Goal: Task Accomplishment & Management: Complete application form

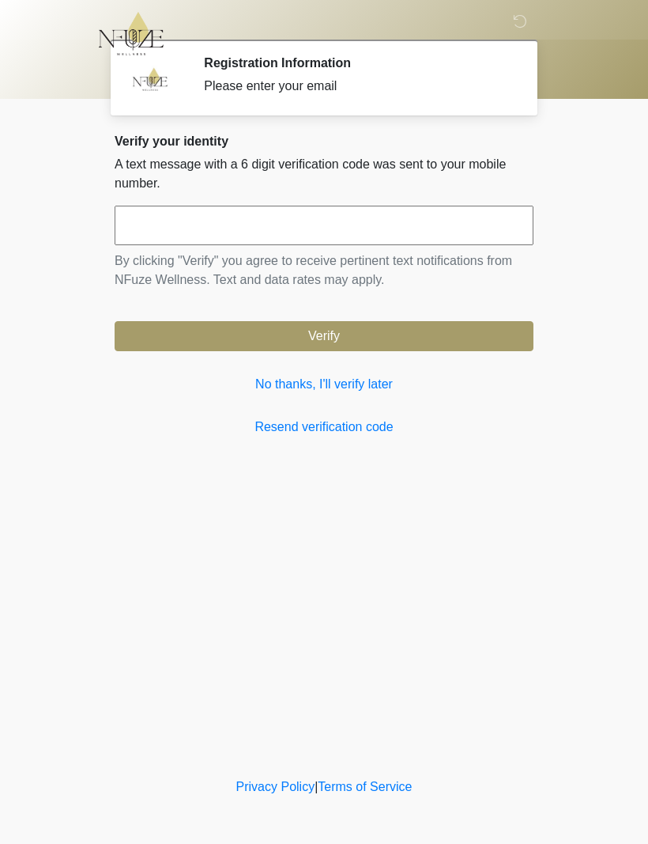
click at [312, 384] on link "No thanks, I'll verify later" at bounding box center [324, 384] width 419 height 19
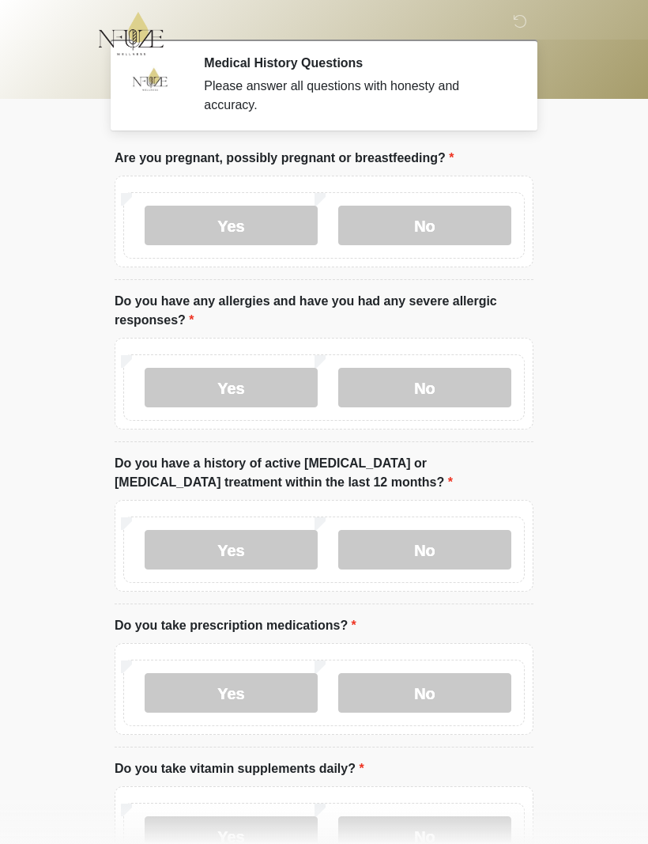
click at [429, 223] on label "No" at bounding box center [424, 226] width 173 height 40
click at [201, 393] on label "Yes" at bounding box center [231, 388] width 173 height 40
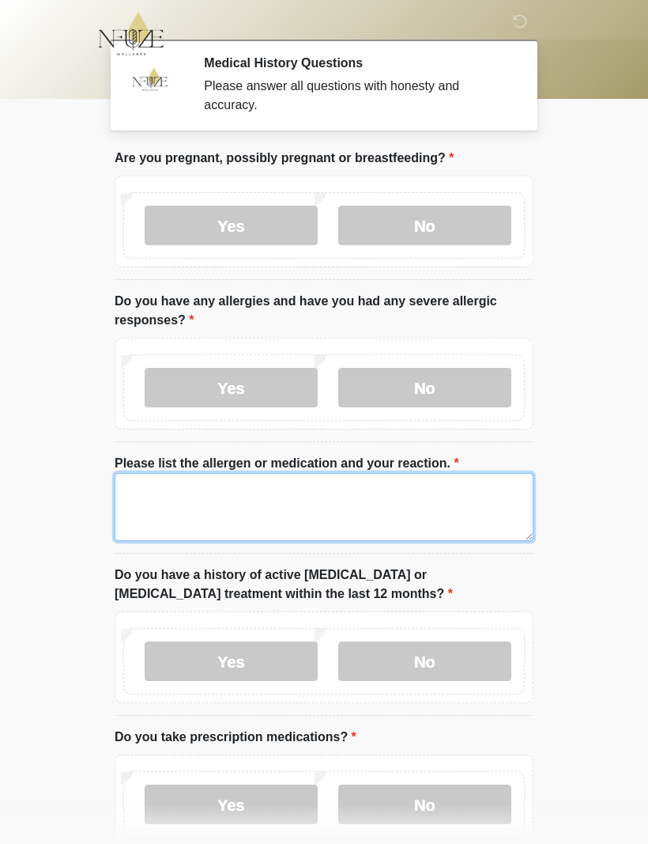
click at [152, 493] on textarea "Please list the allergen or medication and your reaction." at bounding box center [324, 507] width 419 height 68
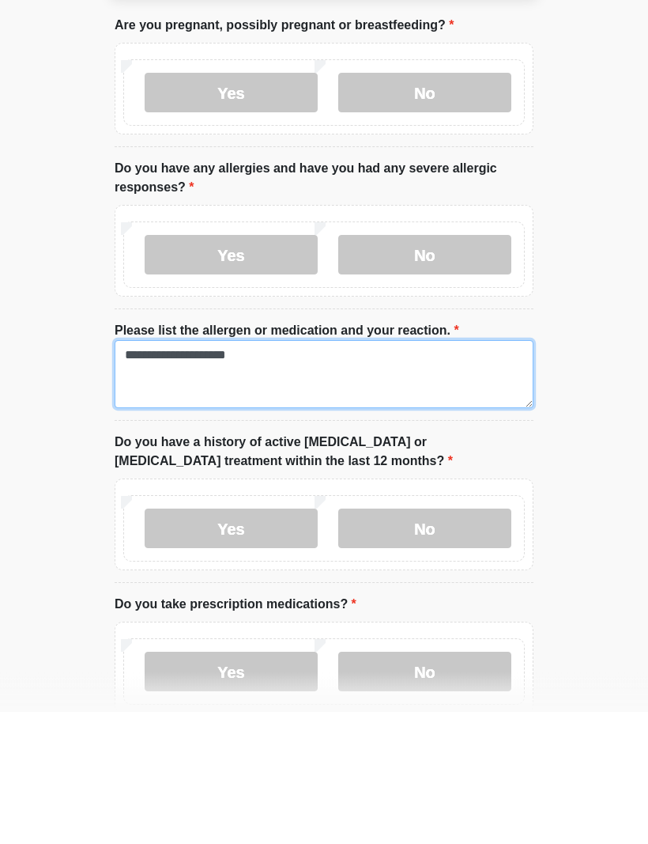
type textarea "**********"
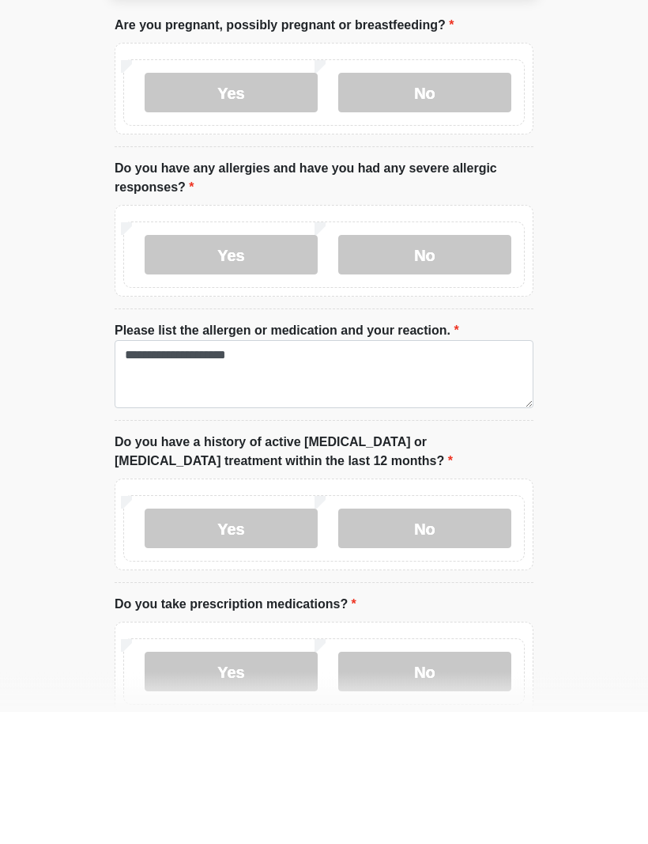
click at [432, 641] on label "No" at bounding box center [424, 661] width 173 height 40
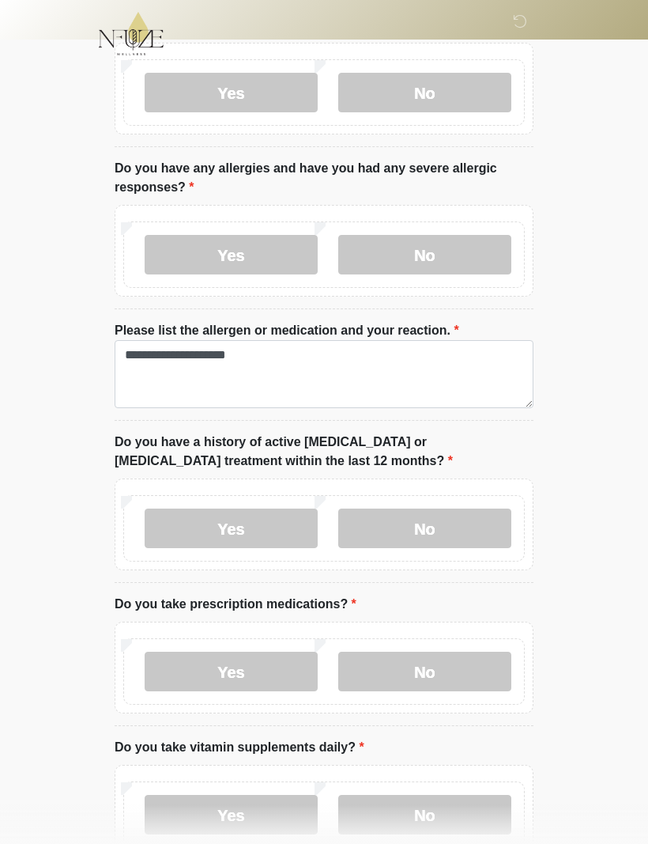
click at [263, 675] on label "Yes" at bounding box center [231, 671] width 173 height 40
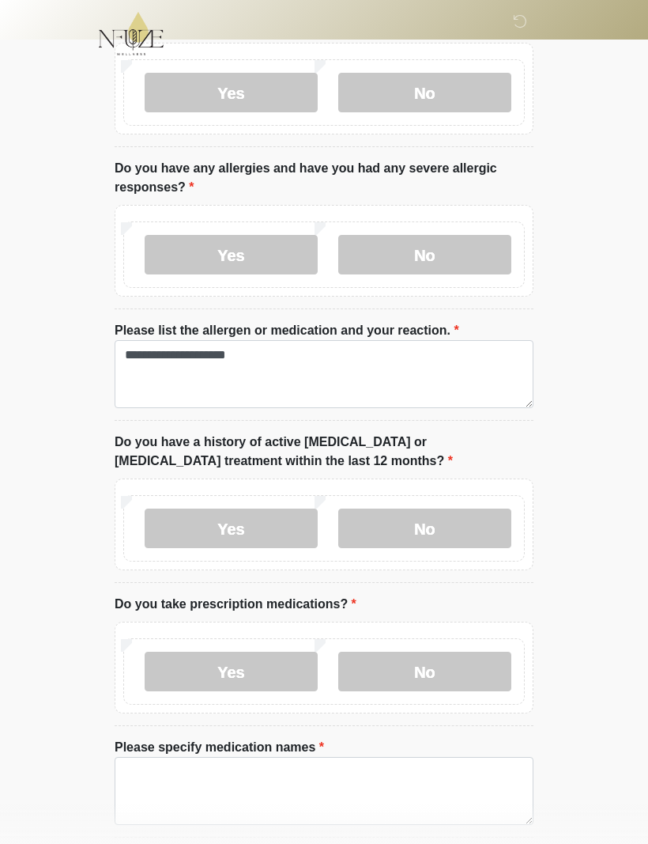
click at [3, 453] on body "‎ ‎ ‎ Medical History Questions Please answer all questions with honesty and ac…" at bounding box center [324, 289] width 648 height 844
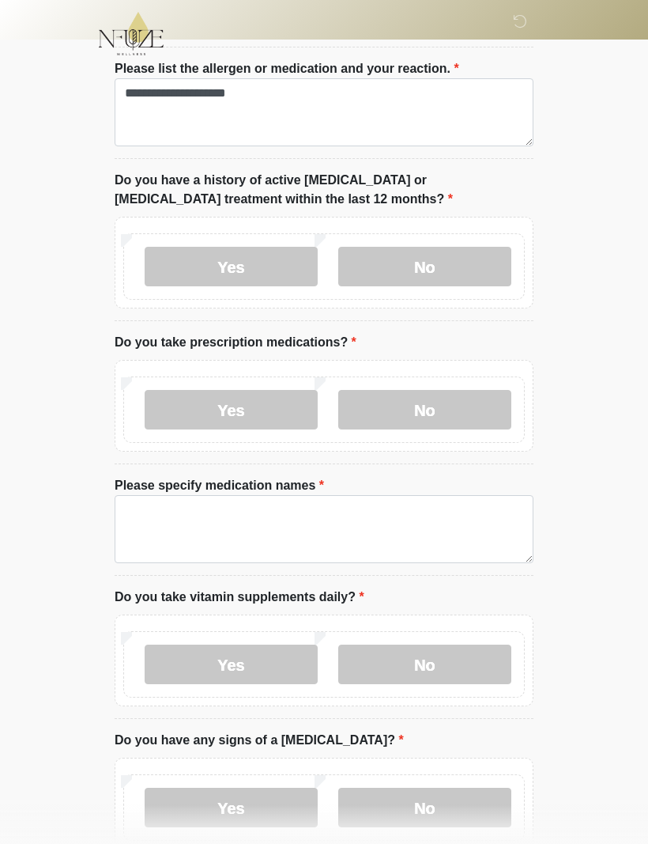
scroll to position [397, 0]
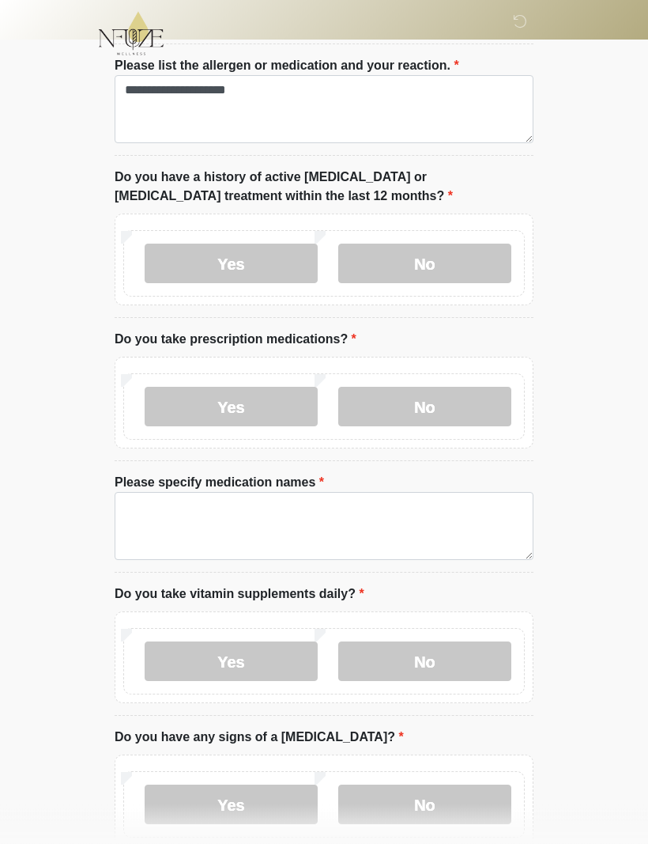
click at [259, 654] on label "Yes" at bounding box center [231, 662] width 173 height 40
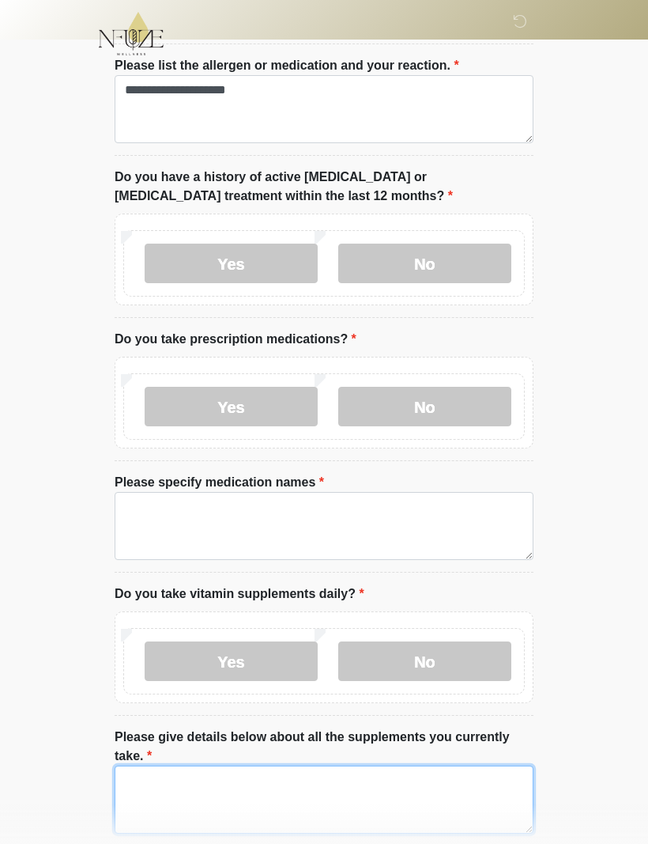
click at [189, 795] on textarea "Please give details below about all the supplements you currently take." at bounding box center [324, 799] width 419 height 68
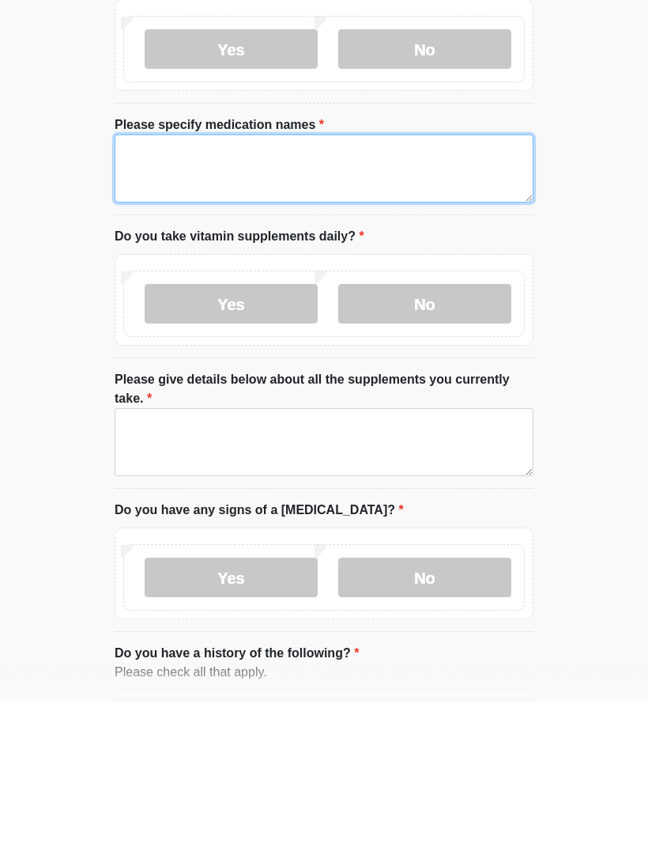
click at [139, 277] on textarea "Please specify medication names" at bounding box center [324, 311] width 419 height 68
type textarea "**********"
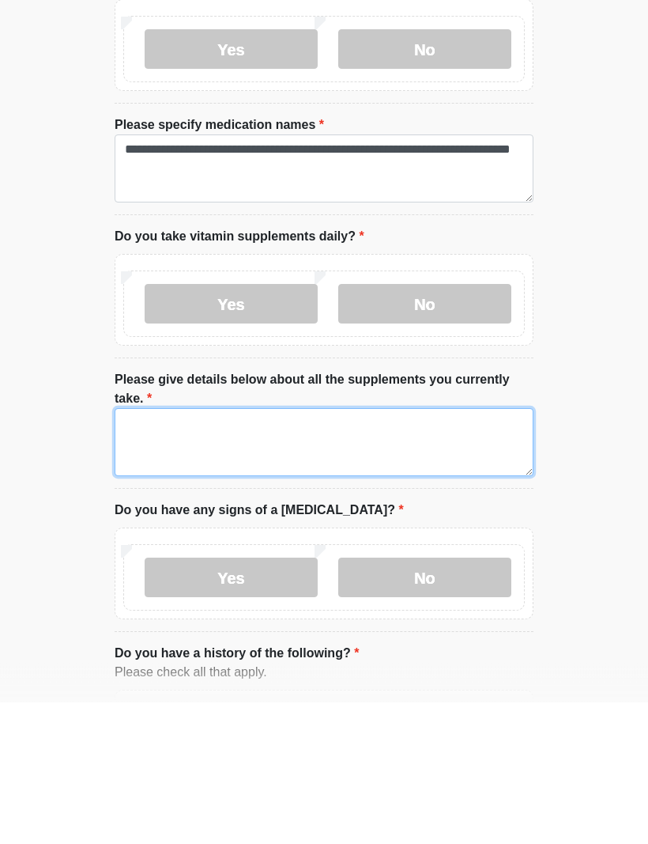
click at [274, 550] on textarea "Please give details below about all the supplements you currently take." at bounding box center [324, 584] width 419 height 68
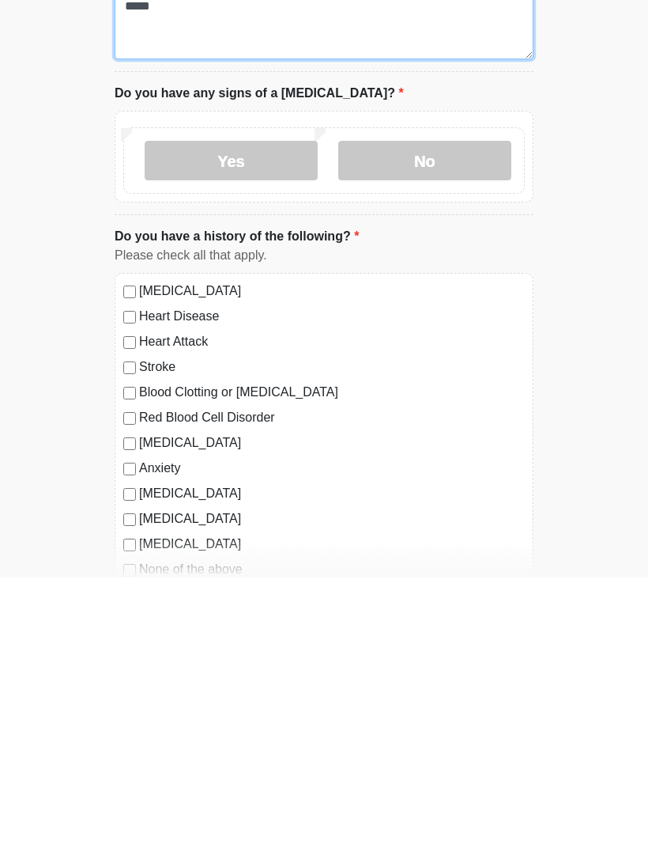
scroll to position [907, 0]
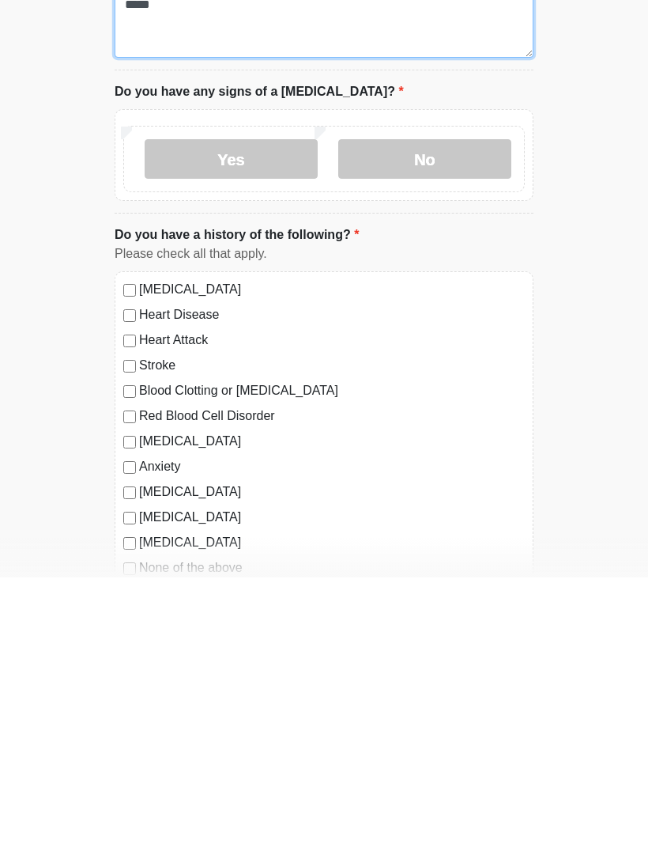
type textarea "****"
click at [434, 406] on label "No" at bounding box center [424, 426] width 173 height 40
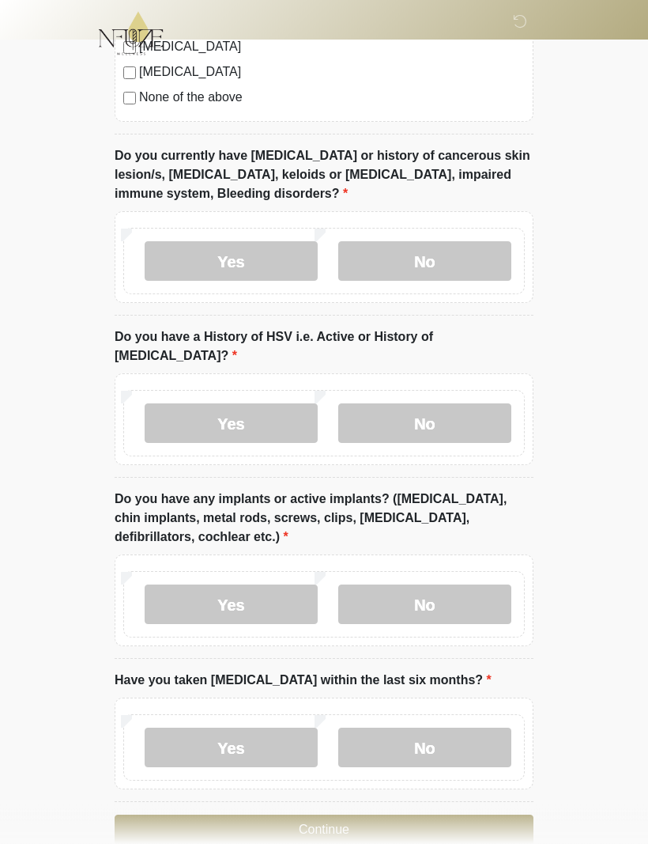
scroll to position [1644, 0]
click at [444, 241] on label "No" at bounding box center [424, 261] width 173 height 40
click at [440, 414] on label "No" at bounding box center [424, 423] width 173 height 40
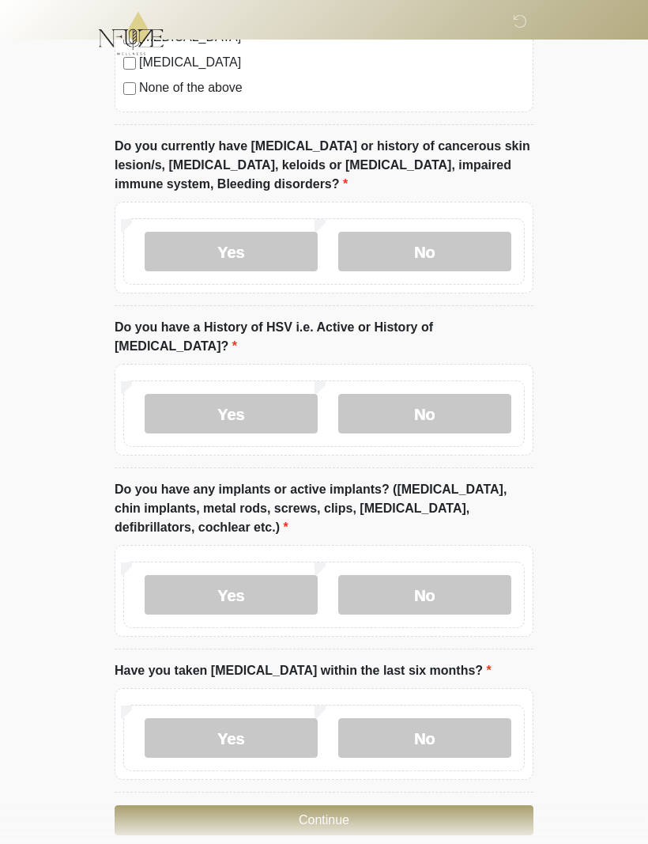
click at [462, 582] on label "No" at bounding box center [424, 596] width 173 height 40
click at [252, 576] on label "Yes" at bounding box center [231, 596] width 173 height 40
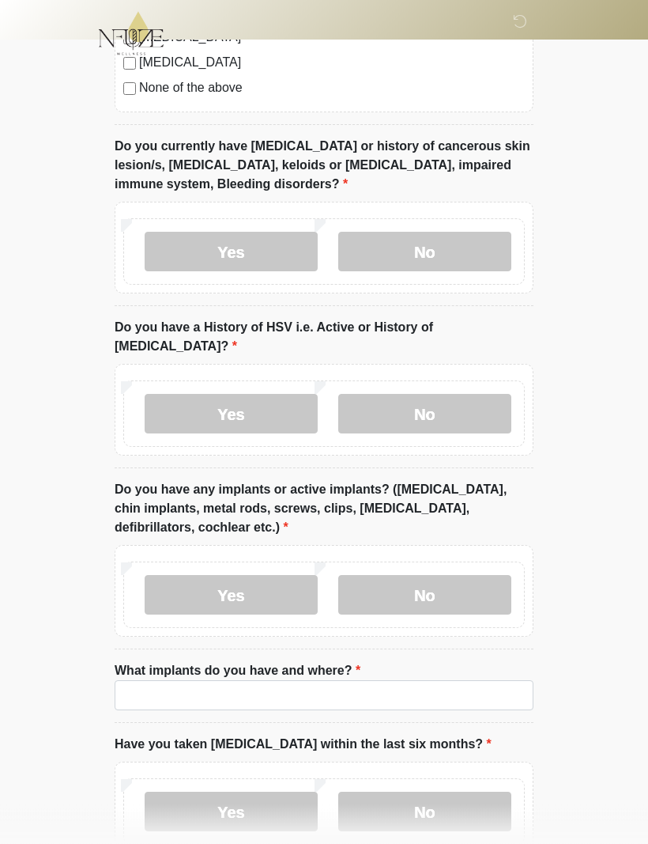
scroll to position [1653, 0]
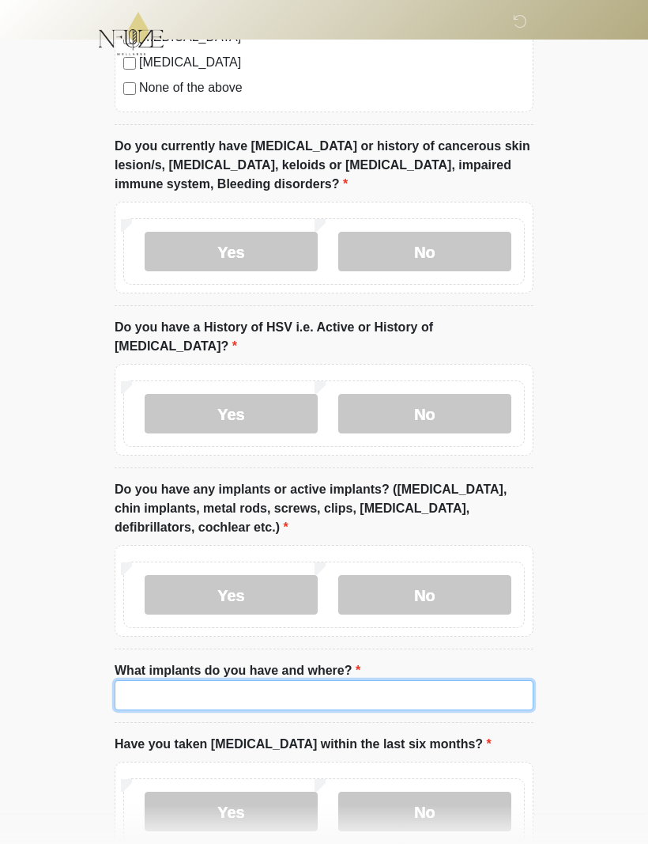
click at [284, 680] on input "What implants do you have and where?" at bounding box center [324, 695] width 419 height 30
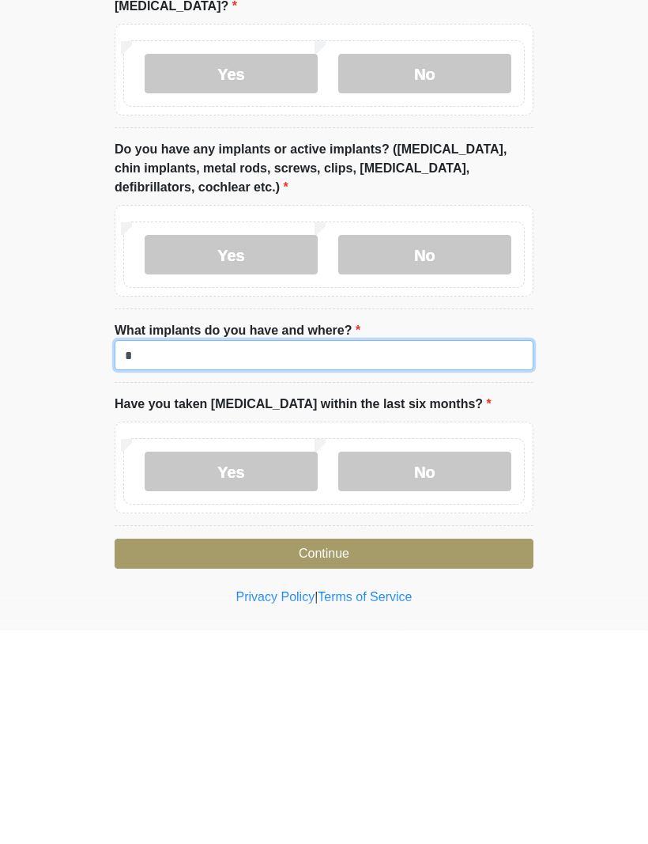
scroll to position [1779, 0]
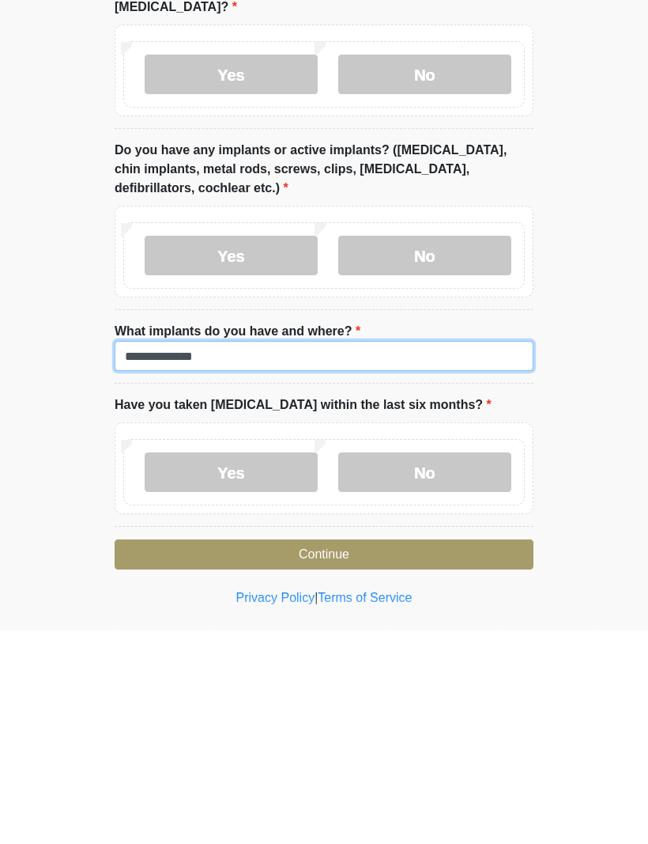
type input "**********"
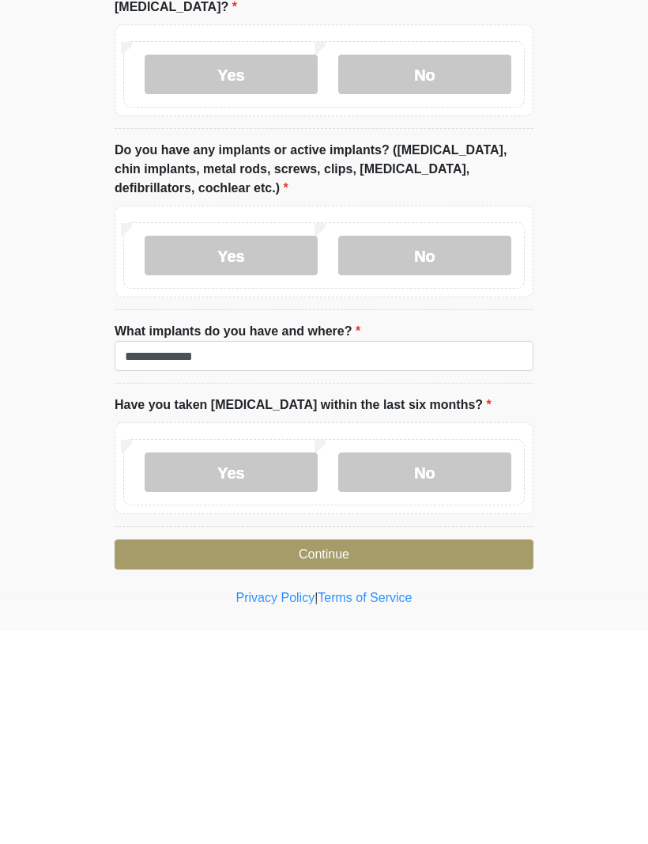
click at [446, 666] on label "No" at bounding box center [424, 686] width 173 height 40
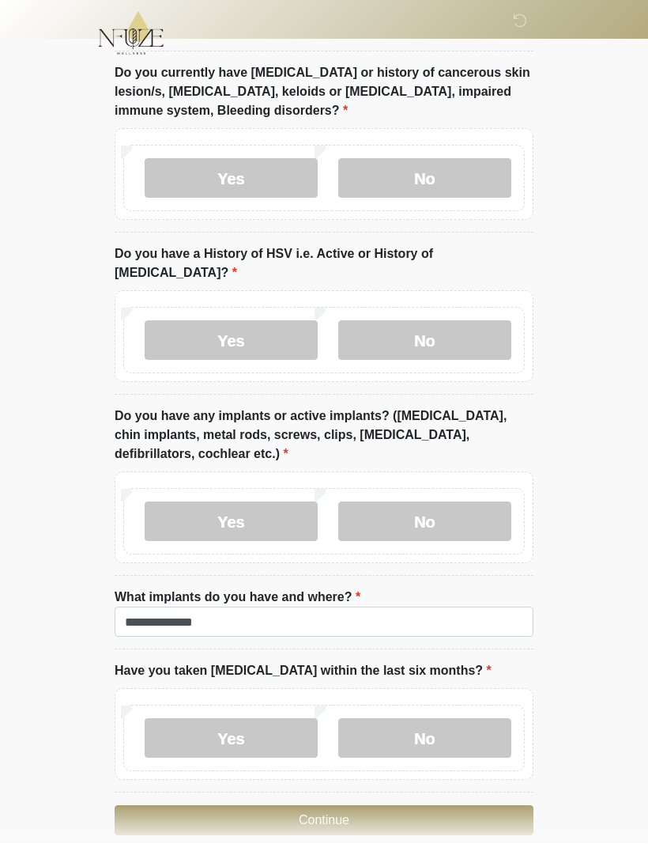
click at [334, 806] on button "Continue" at bounding box center [324, 821] width 419 height 30
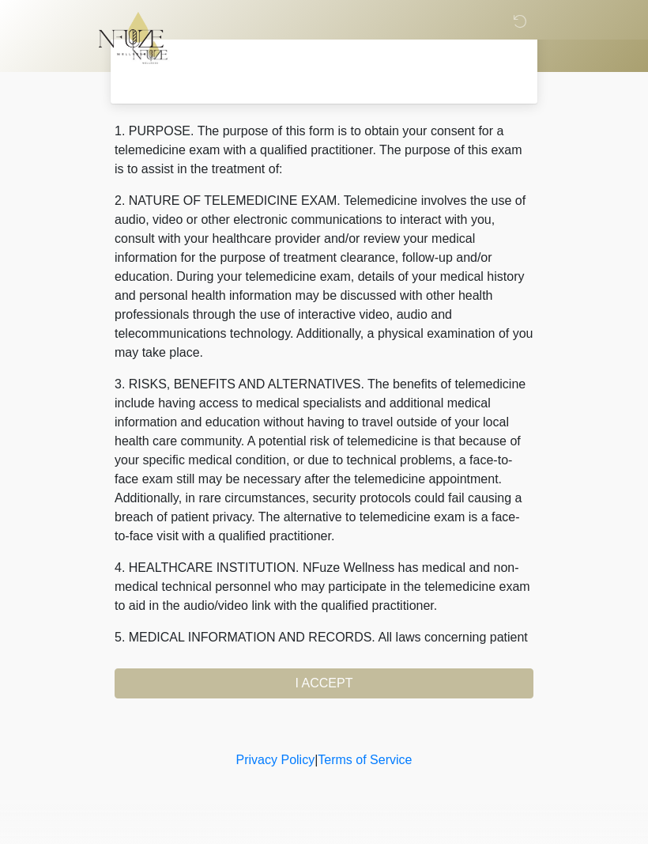
scroll to position [0, 0]
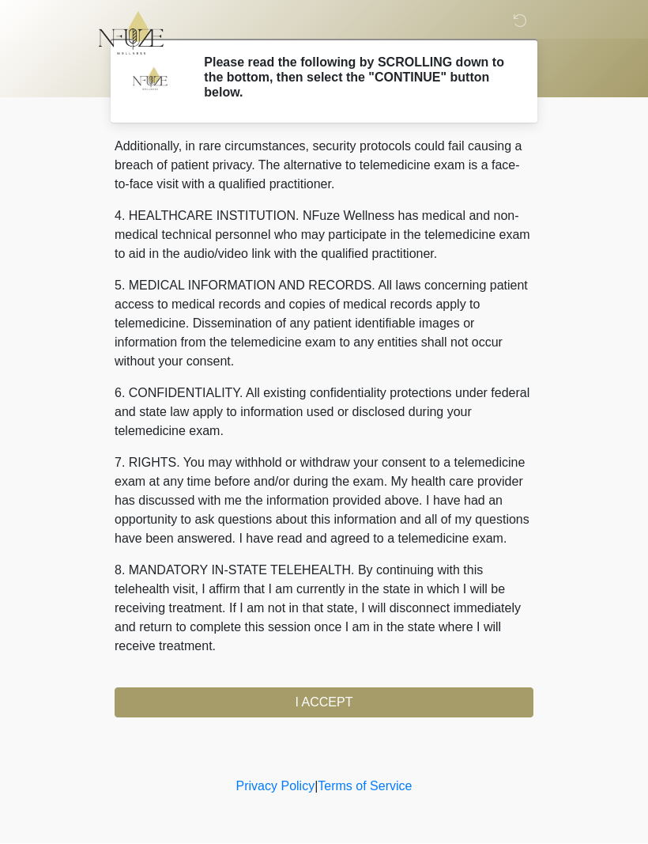
click at [355, 701] on button "I ACCEPT" at bounding box center [324, 703] width 419 height 30
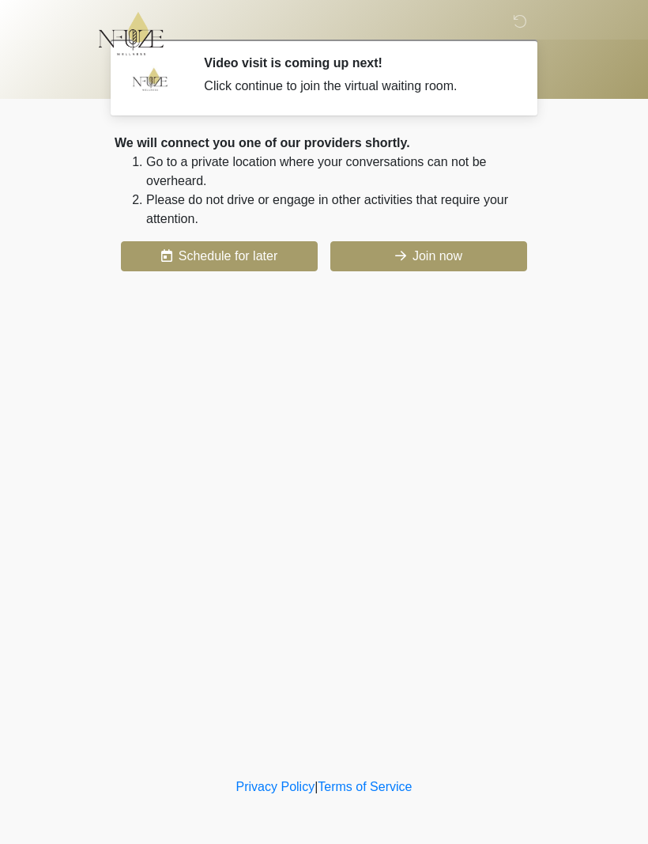
click at [463, 255] on button "Join now" at bounding box center [428, 256] width 197 height 30
